Goal: Transaction & Acquisition: Subscribe to service/newsletter

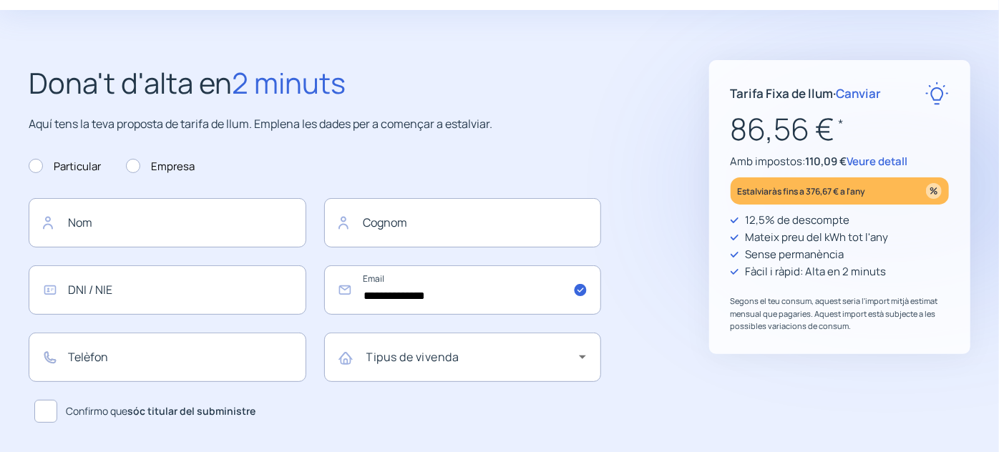
scroll to position [78, 0]
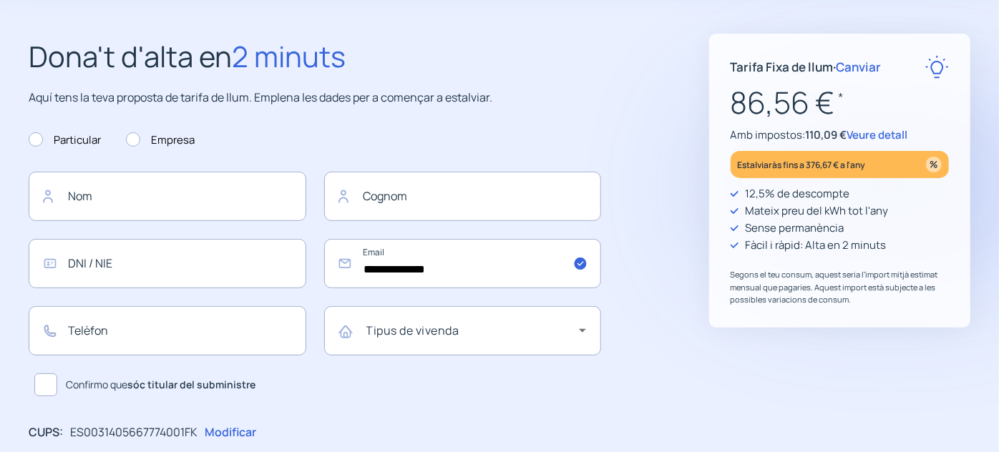
click at [869, 67] on span "Canviar" at bounding box center [859, 67] width 45 height 16
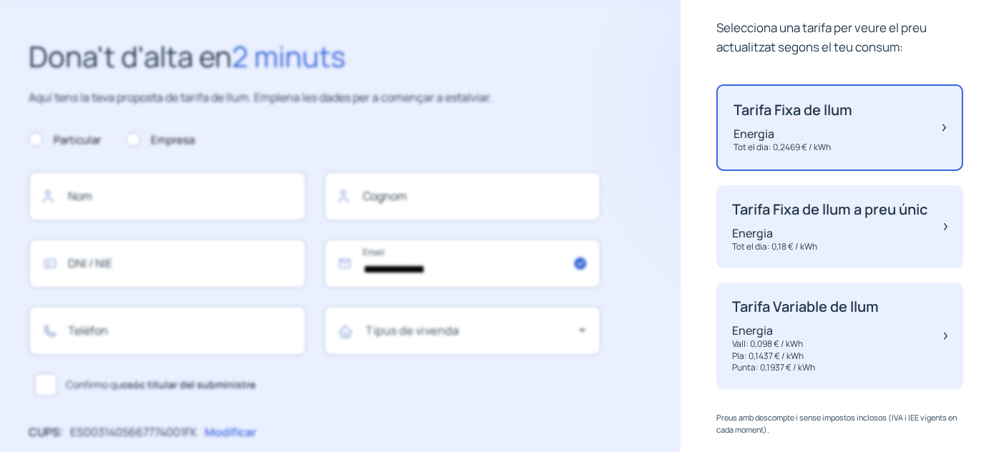
scroll to position [116, 0]
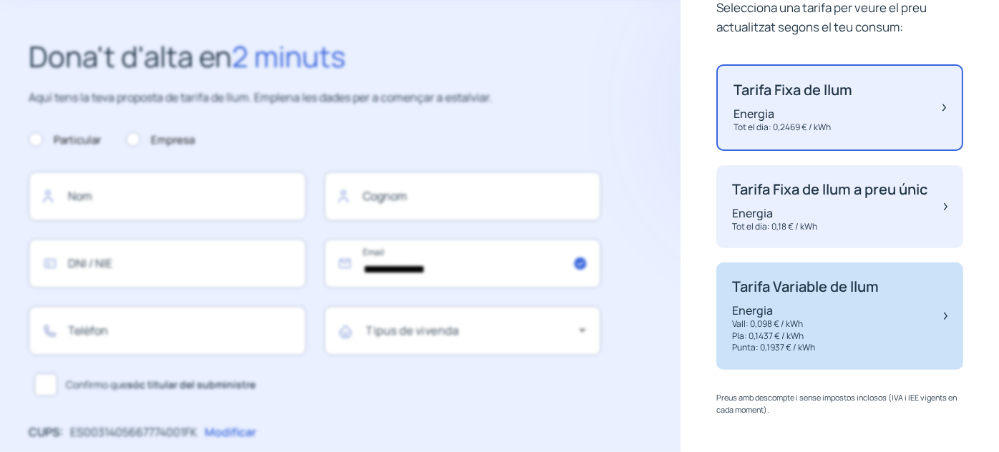
click at [850, 322] on p "Vall: 0,098 € / kWh" at bounding box center [805, 325] width 147 height 12
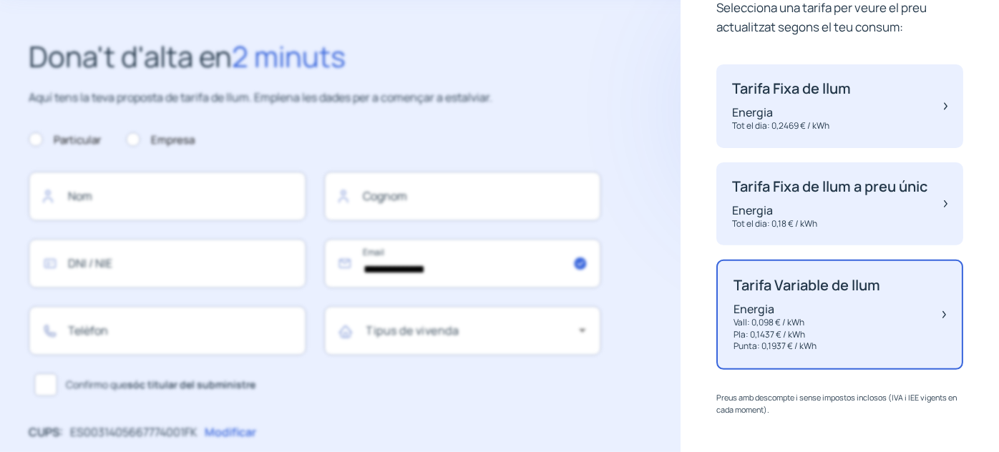
scroll to position [0, 0]
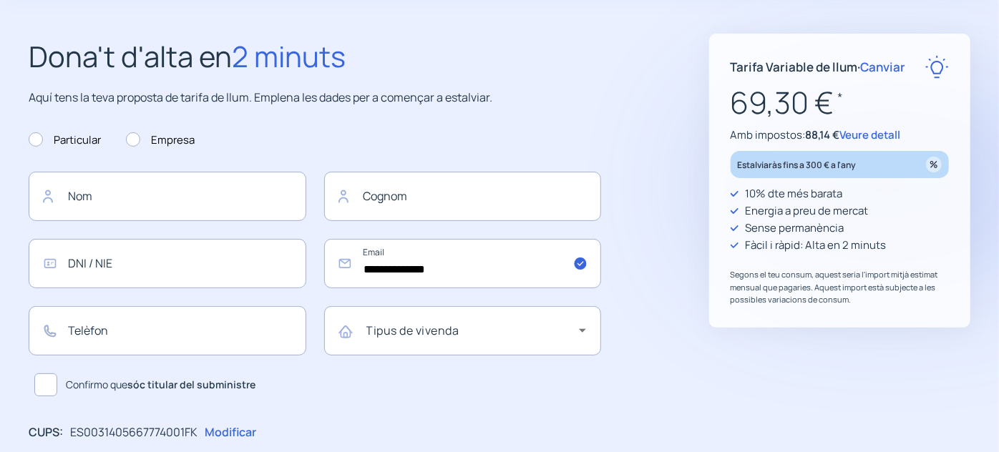
click at [893, 62] on span "Canviar" at bounding box center [883, 67] width 45 height 16
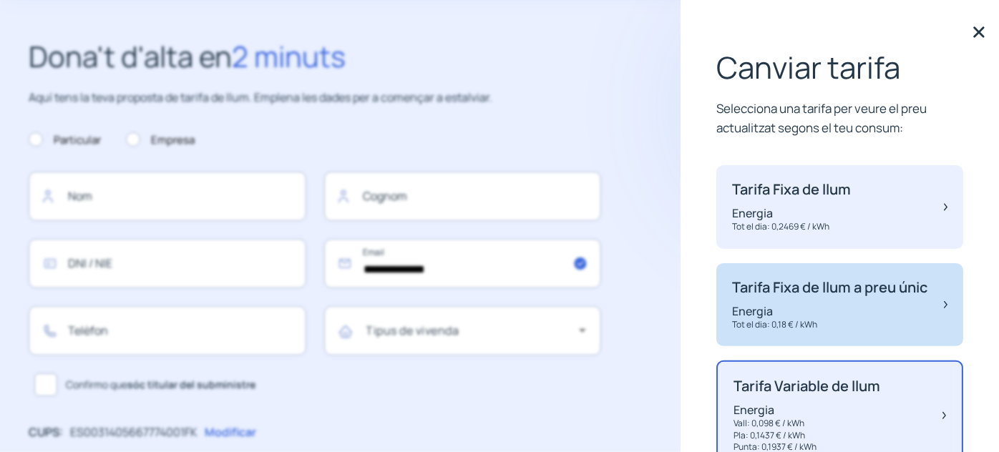
click at [808, 296] on p "Tarifa Fixa de llum a preu únic" at bounding box center [829, 287] width 195 height 17
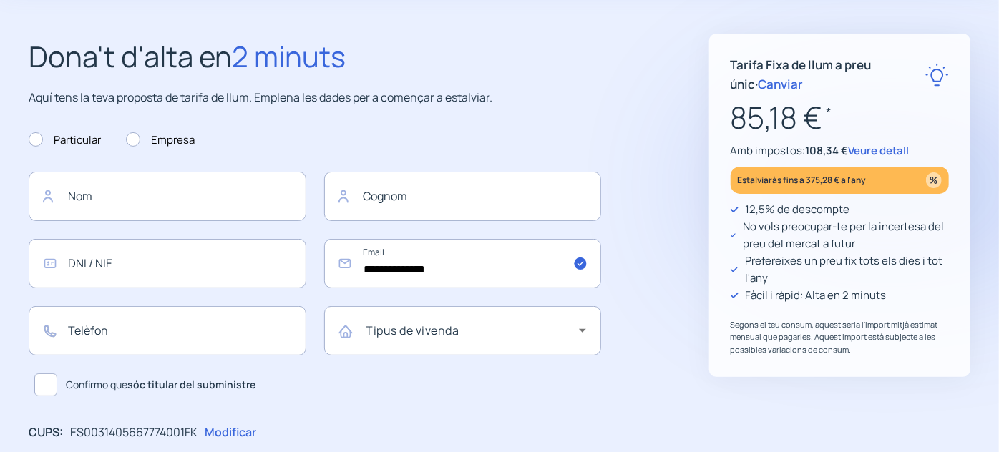
click at [872, 152] on span "Veure detall" at bounding box center [879, 150] width 61 height 15
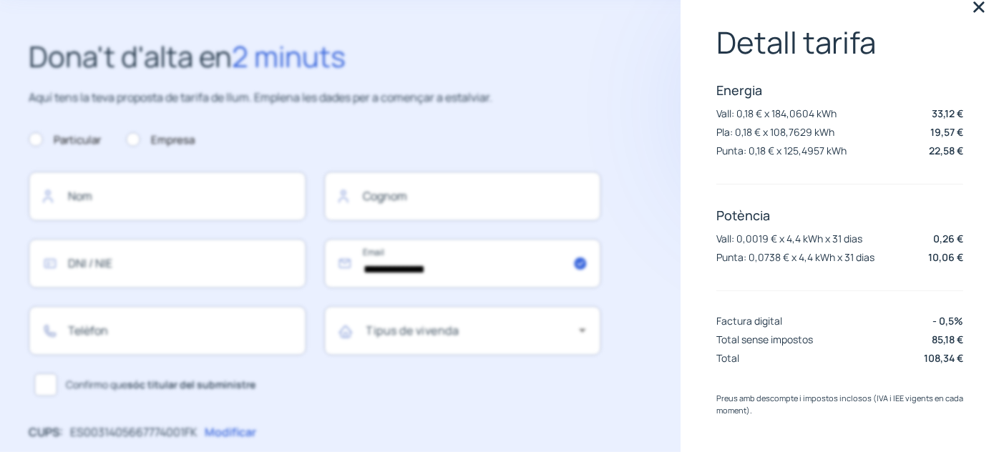
click at [975, 8] on img at bounding box center [978, 6] width 21 height 21
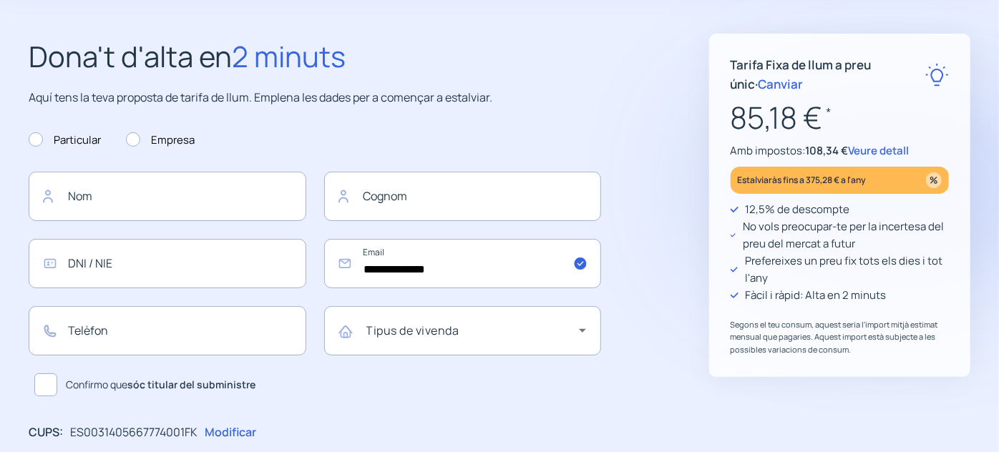
click at [759, 84] on span "Canviar" at bounding box center [781, 84] width 45 height 16
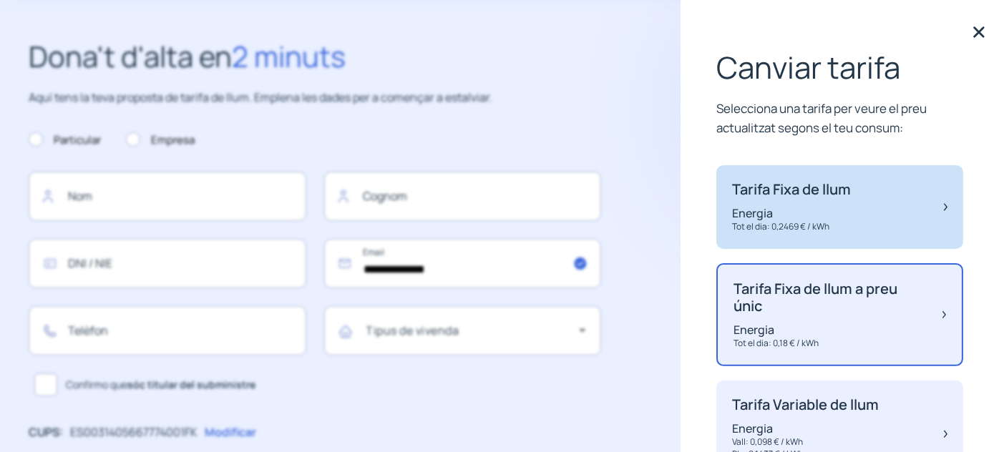
click at [846, 203] on div "Tarifa Fixa de llum Energia Tot el dia: 0,2469 € / kWh" at bounding box center [791, 207] width 119 height 52
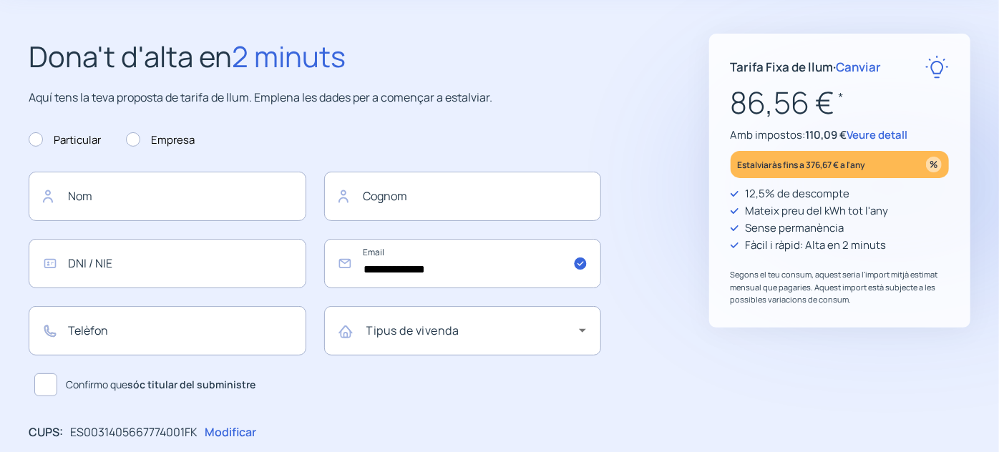
click at [877, 132] on span "Veure detall" at bounding box center [877, 134] width 61 height 15
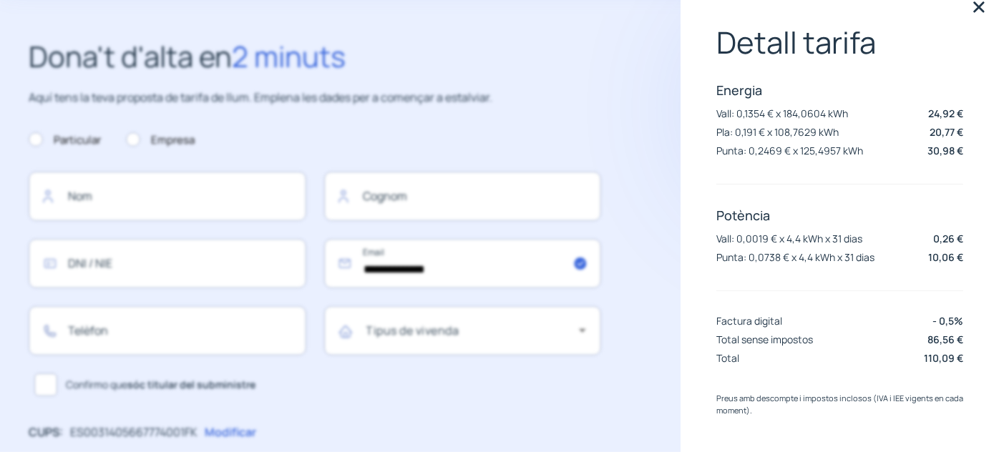
click at [968, 8] on img at bounding box center [978, 6] width 21 height 21
